Goal: Task Accomplishment & Management: Use online tool/utility

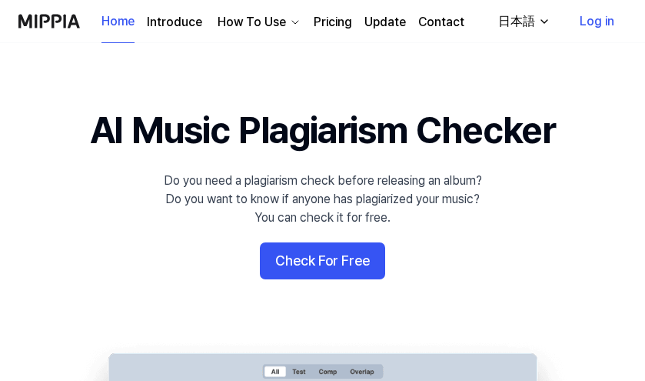
click at [257, 27] on div "How To Use" at bounding box center [252, 22] width 75 height 18
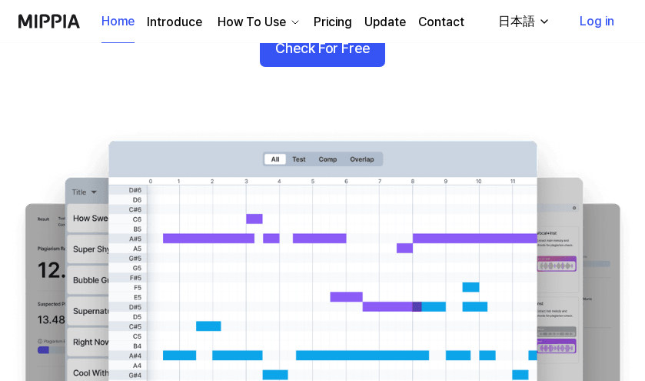
scroll to position [179, 0]
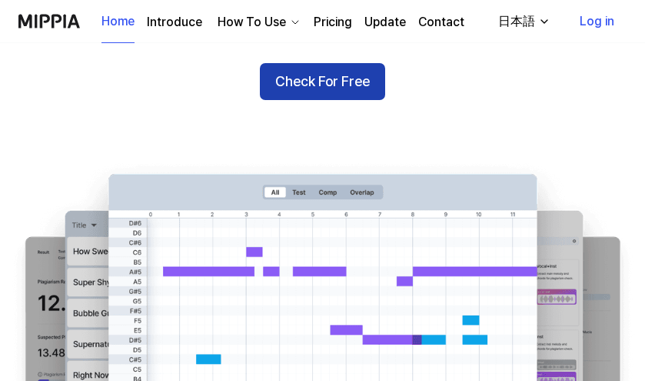
click at [349, 80] on button "Check For Free" at bounding box center [322, 81] width 125 height 37
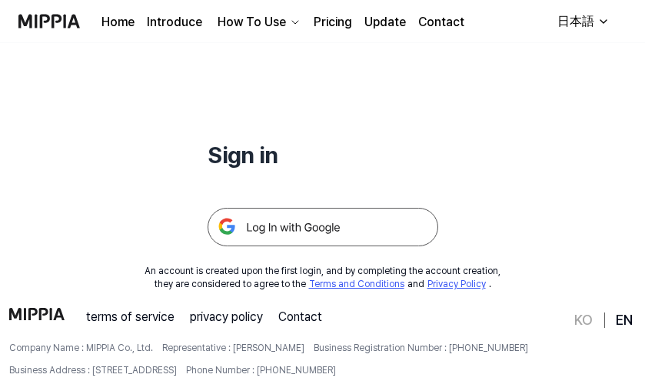
scroll to position [180, 0]
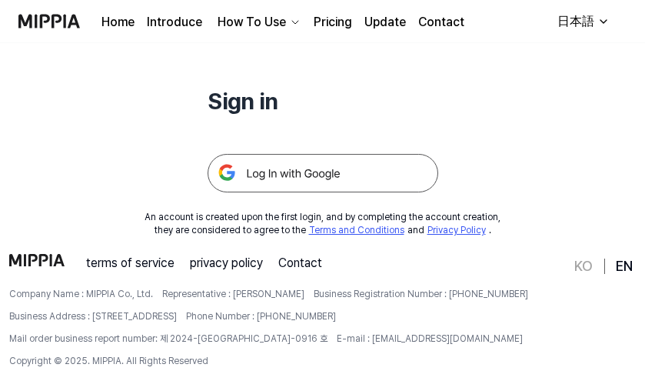
click at [315, 181] on img at bounding box center [323, 173] width 231 height 38
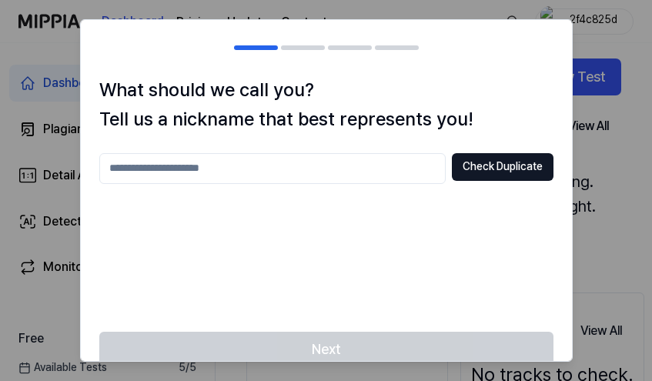
click at [412, 165] on input "text" at bounding box center [272, 168] width 346 height 31
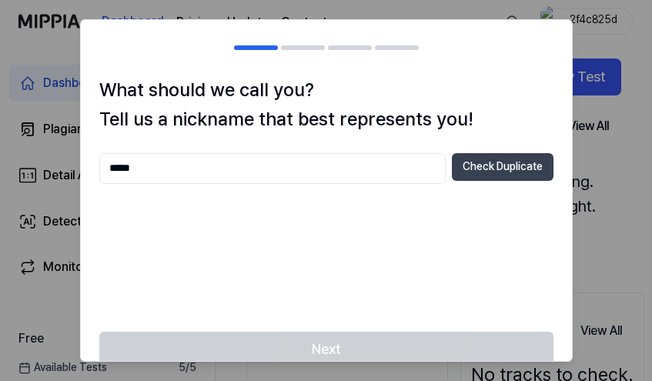
type input "*****"
click at [525, 162] on button "Check Duplicate" at bounding box center [503, 167] width 102 height 28
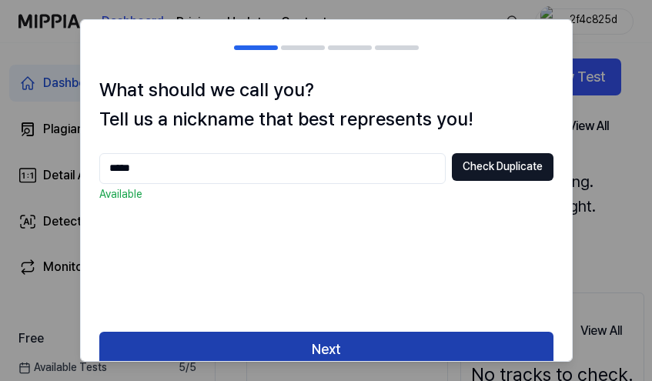
click at [423, 350] on button "Next" at bounding box center [326, 350] width 454 height 37
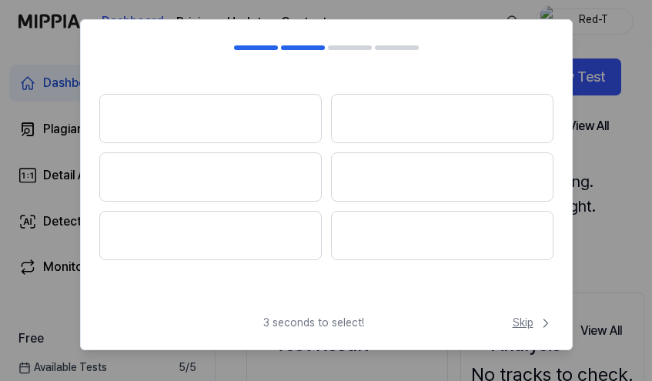
click at [518, 326] on span "Skip" at bounding box center [532, 322] width 41 height 15
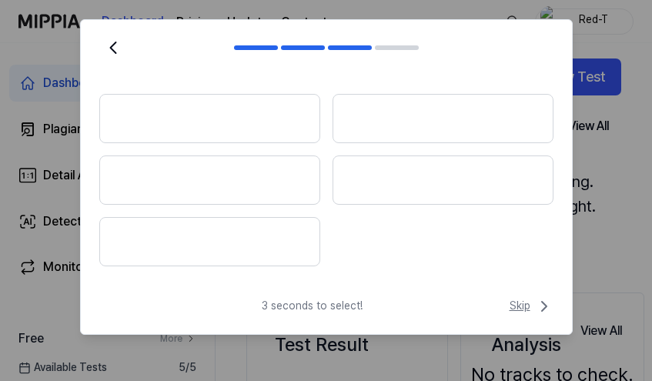
click at [519, 301] on span "Skip" at bounding box center [531, 306] width 44 height 18
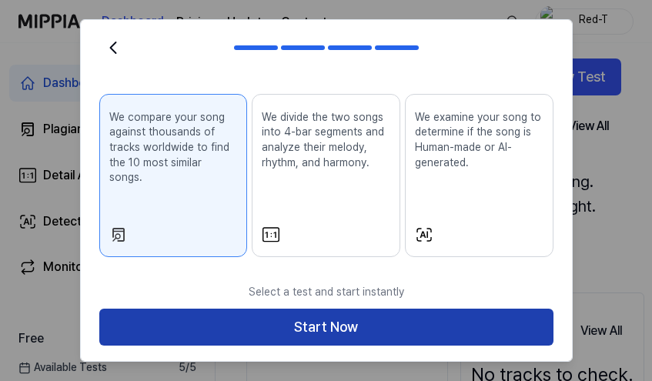
click at [399, 316] on button "Start Now" at bounding box center [326, 326] width 454 height 37
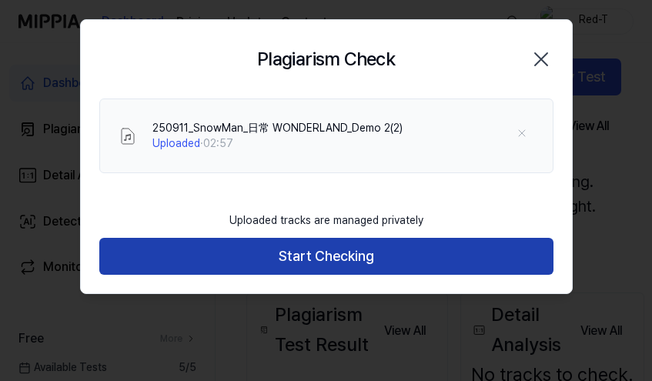
click at [346, 258] on button "Start Checking" at bounding box center [326, 256] width 454 height 37
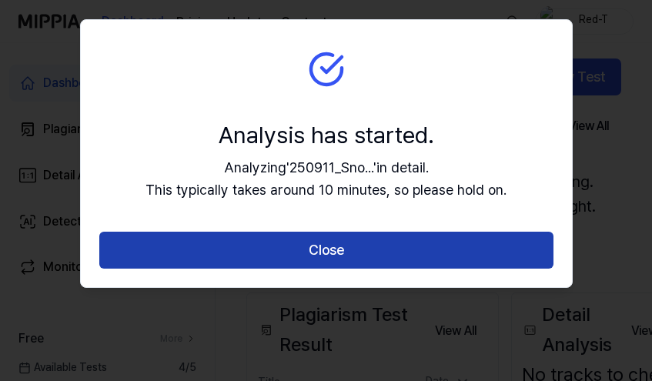
click at [348, 245] on button "Close" at bounding box center [326, 250] width 454 height 37
